Goal: Information Seeking & Learning: Learn about a topic

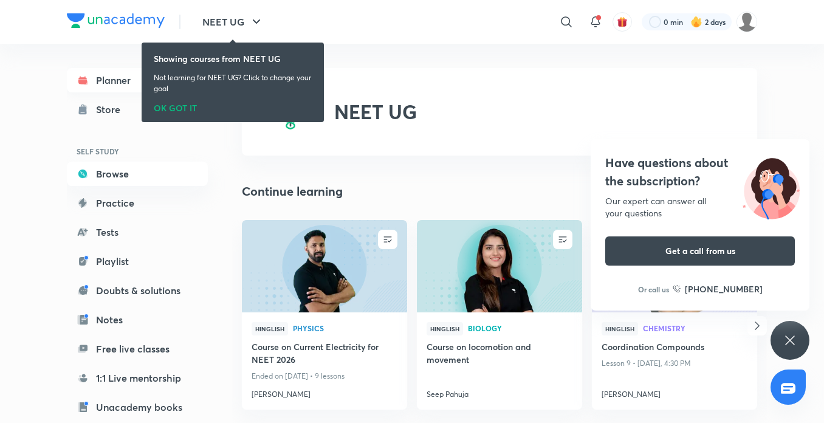
click at [104, 87] on link "Planner" at bounding box center [137, 80] width 141 height 24
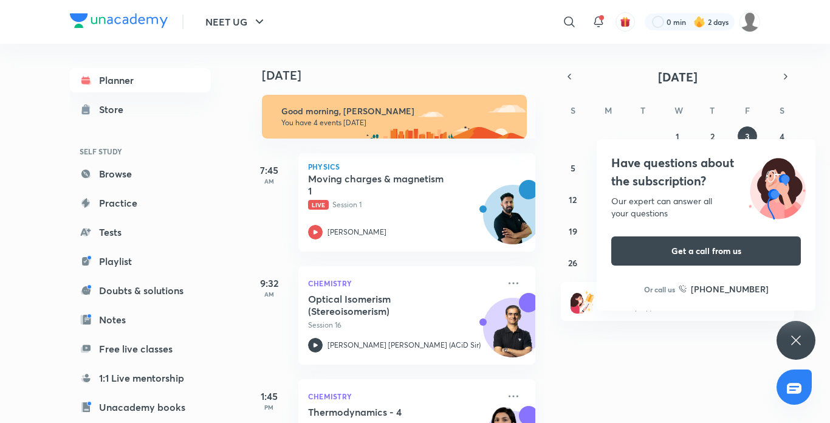
click at [788, 347] on icon at bounding box center [795, 340] width 15 height 15
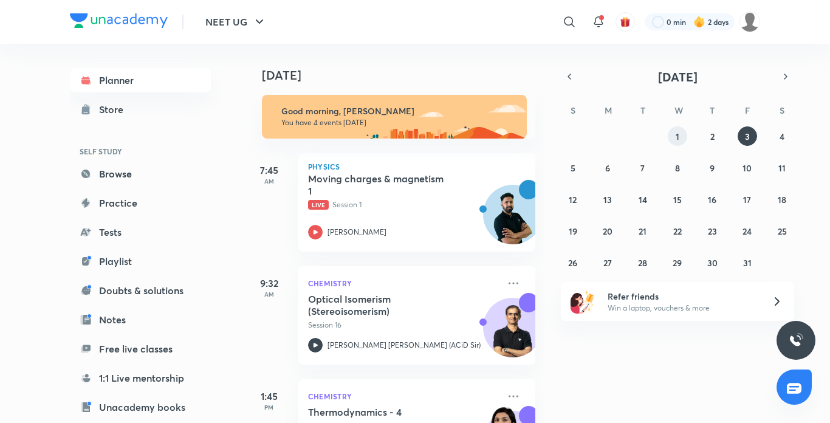
click at [673, 135] on button "1" at bounding box center [676, 135] width 19 height 19
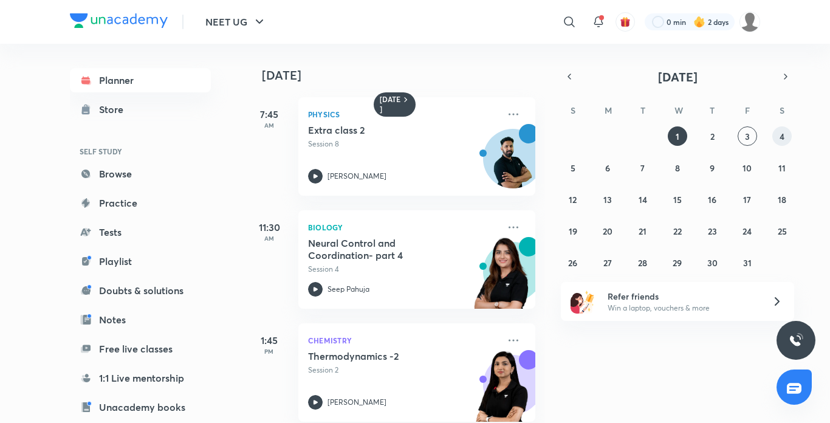
click at [774, 143] on button "4" at bounding box center [781, 135] width 19 height 19
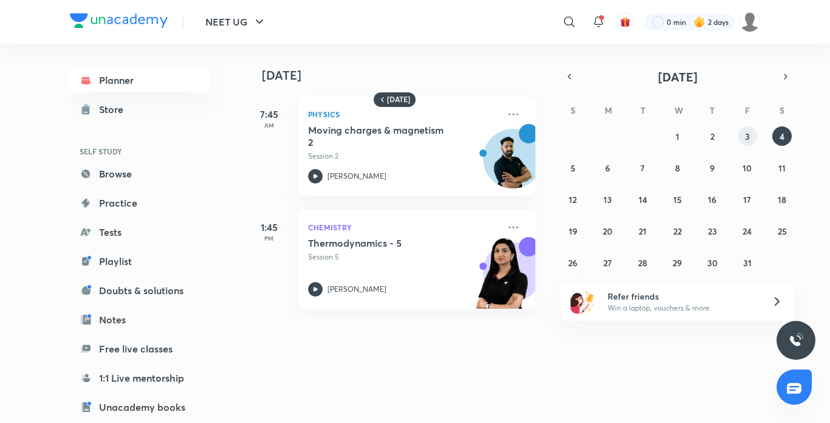
click at [740, 138] on button "3" at bounding box center [746, 135] width 19 height 19
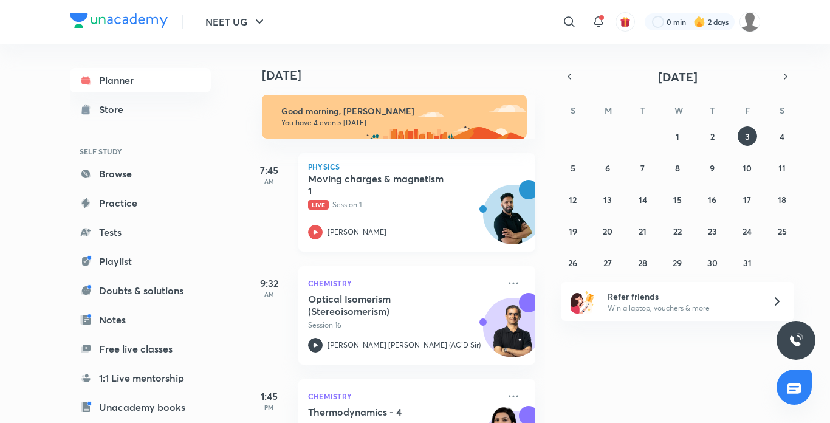
click at [315, 228] on icon at bounding box center [315, 232] width 15 height 15
